Goal: Information Seeking & Learning: Learn about a topic

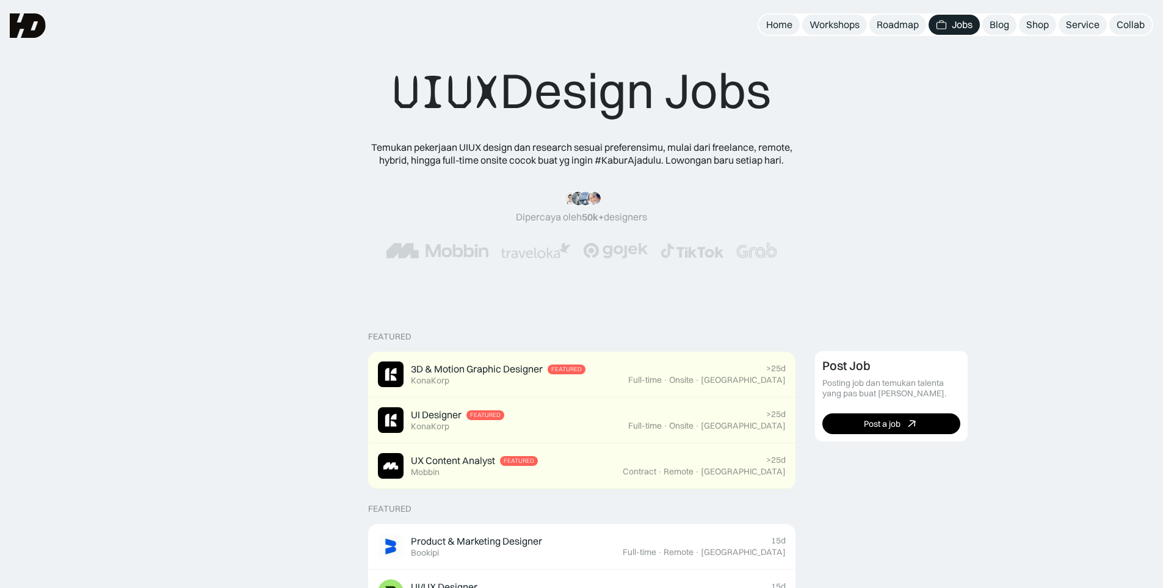
click at [738, 244] on img at bounding box center [757, 250] width 41 height 16
click at [792, 27] on link "Home" at bounding box center [779, 25] width 41 height 20
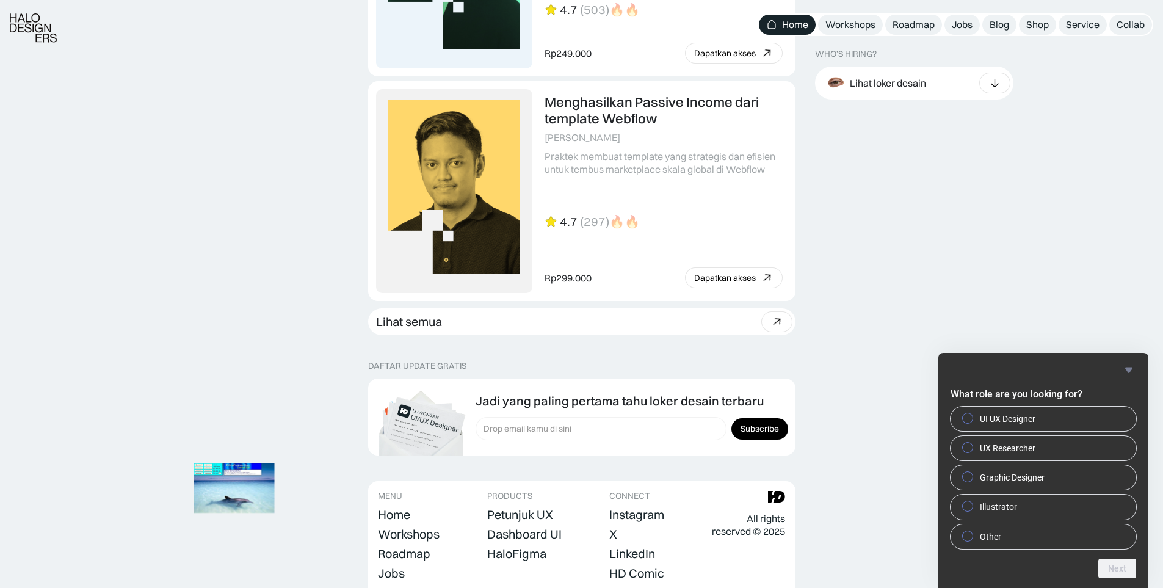
scroll to position [3369, 0]
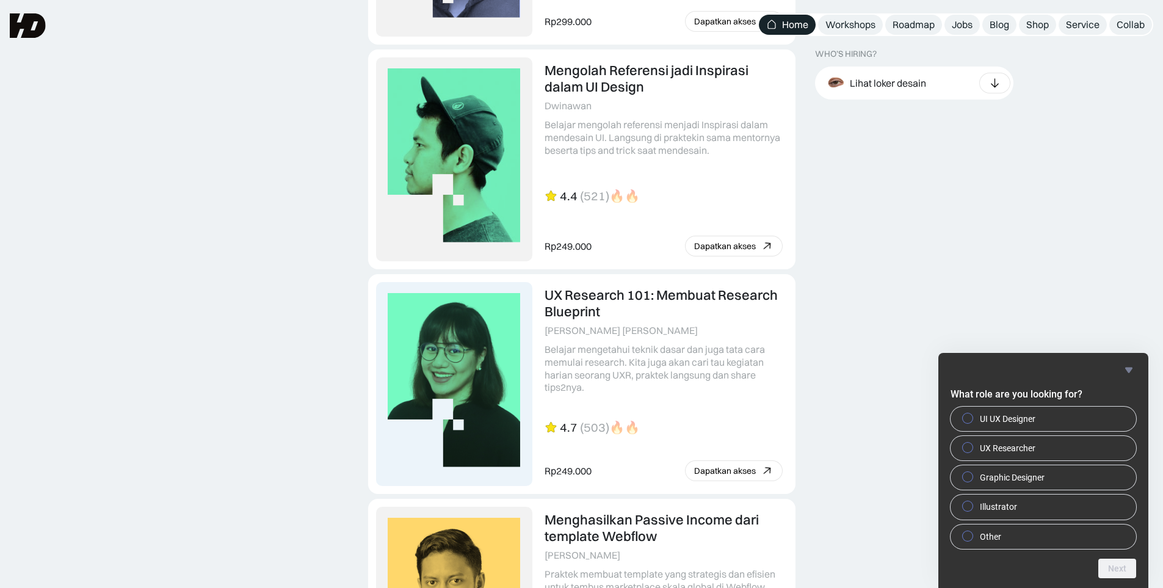
click at [795, 264] on div "Mengolah Referensi jadi Inspirasi dalam UI Design Dwinawan Belajar mengolah ref…" at bounding box center [582, 159] width 428 height 220
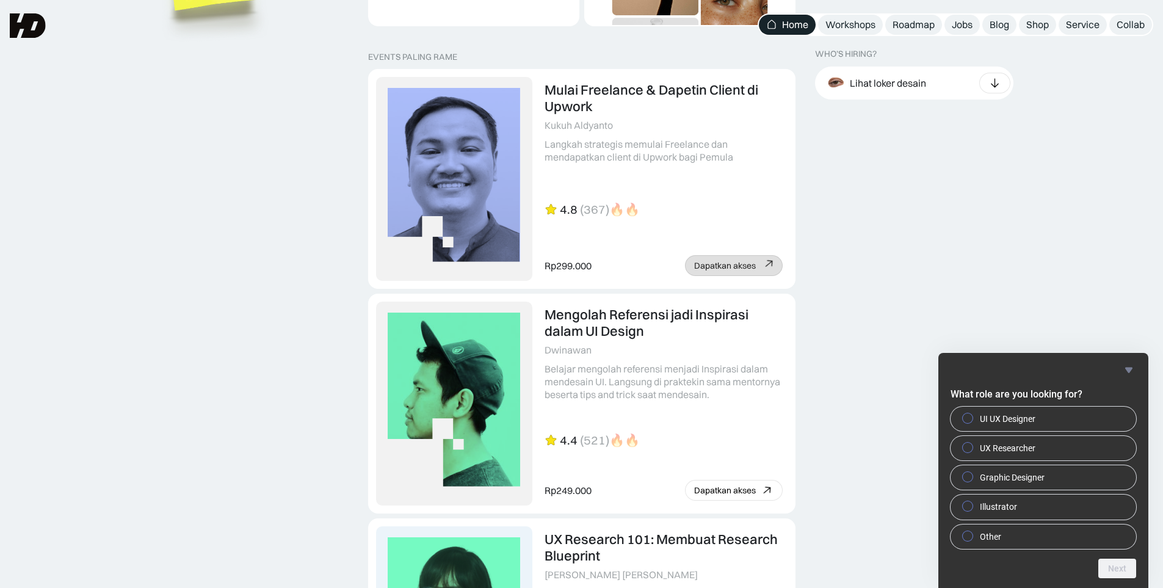
scroll to position [2392, 0]
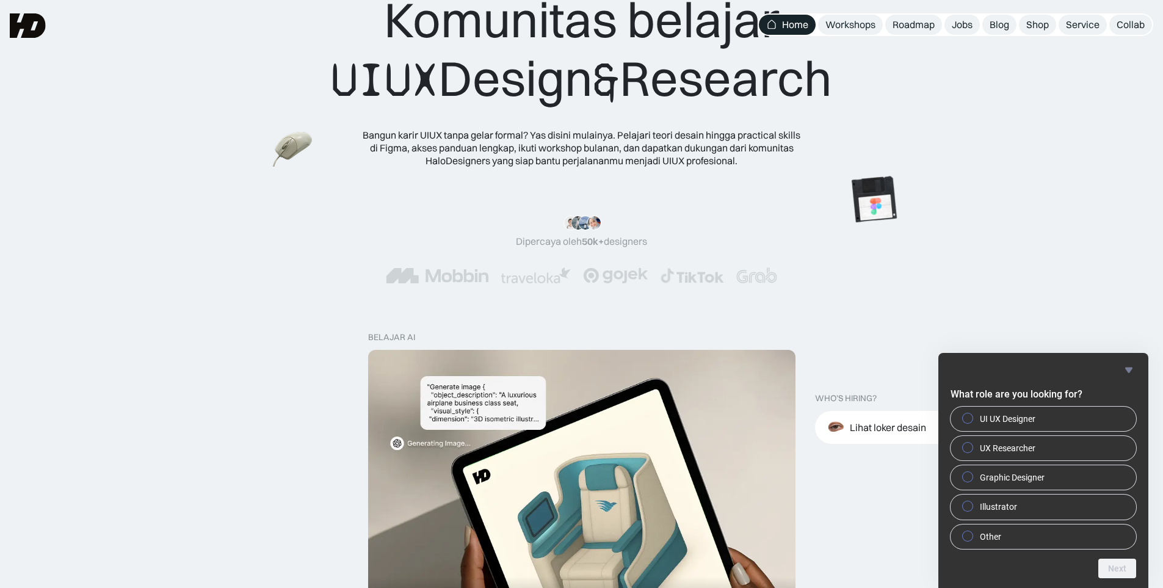
scroll to position [0, 0]
